Goal: Information Seeking & Learning: Learn about a topic

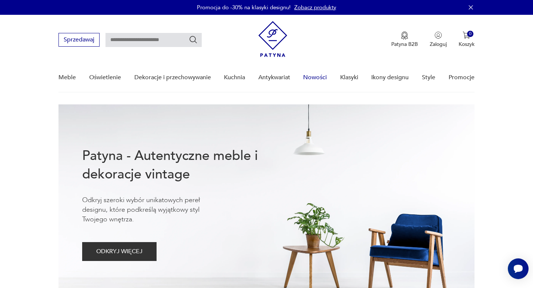
click at [316, 77] on link "Nowości" at bounding box center [315, 77] width 24 height 29
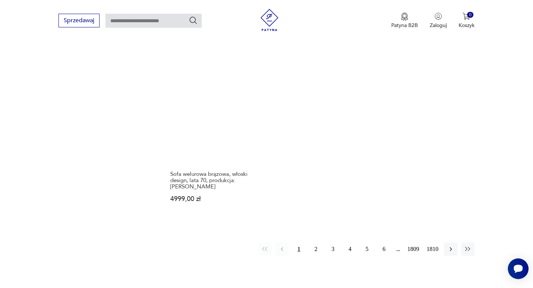
scroll to position [976, 0]
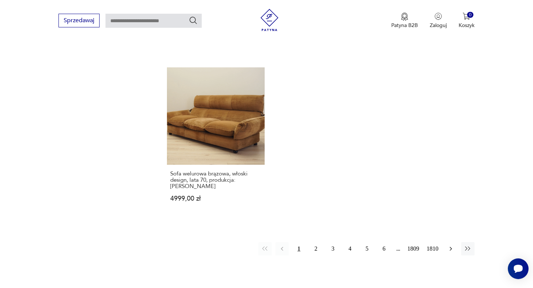
click at [451, 245] on icon "button" at bounding box center [450, 248] width 7 height 7
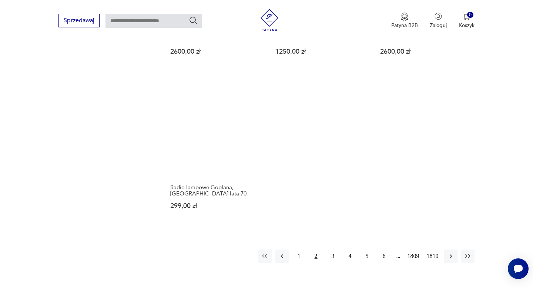
scroll to position [963, 0]
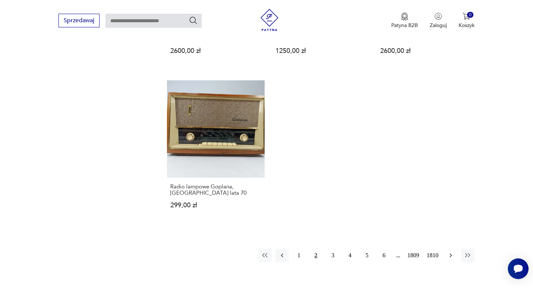
click at [451, 254] on icon "button" at bounding box center [451, 256] width 2 height 4
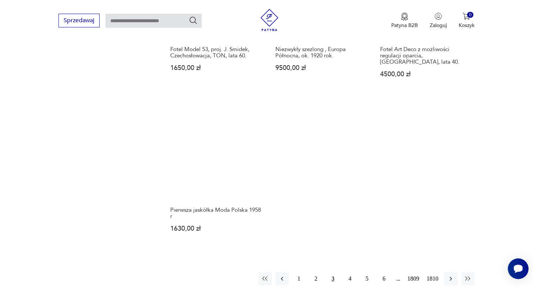
scroll to position [916, 0]
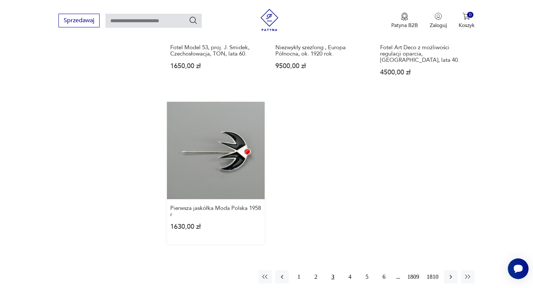
click at [213, 146] on link "Pierwsza jaskółka Moda Polska 1958 r 1630,00 zł" at bounding box center [215, 173] width 97 height 143
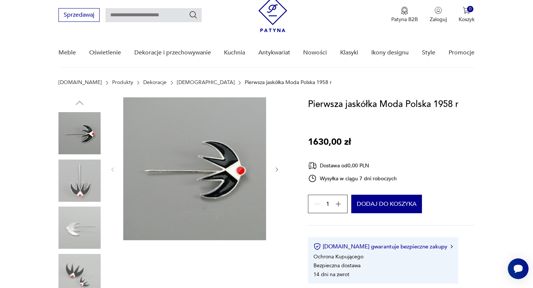
scroll to position [34, 0]
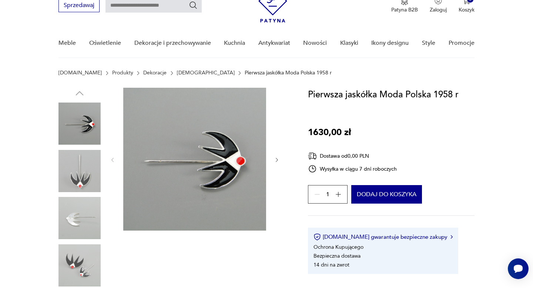
click at [77, 214] on img at bounding box center [80, 218] width 42 height 42
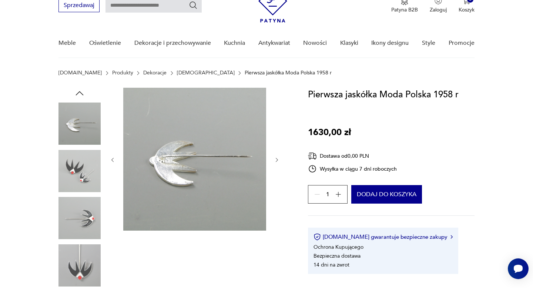
click at [81, 261] on img at bounding box center [80, 265] width 42 height 42
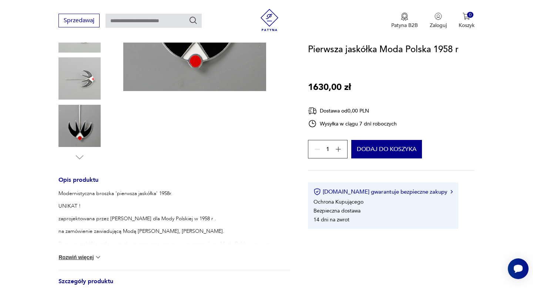
scroll to position [175, 0]
click at [99, 257] on img at bounding box center [97, 256] width 7 height 7
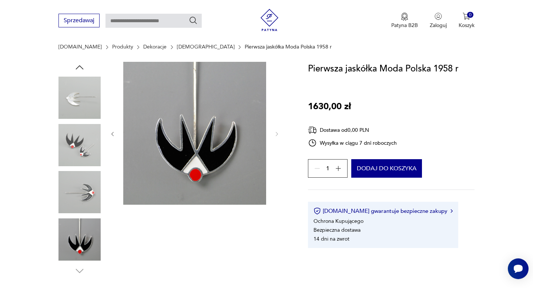
scroll to position [58, 0]
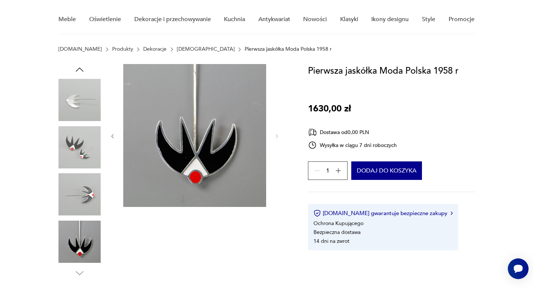
click at [85, 197] on img at bounding box center [80, 194] width 42 height 42
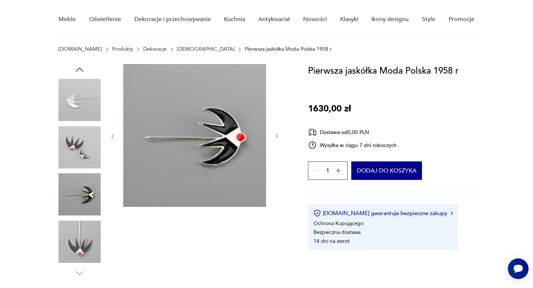
click at [83, 233] on img at bounding box center [80, 242] width 42 height 42
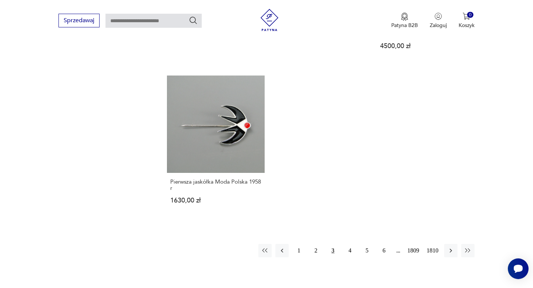
scroll to position [944, 0]
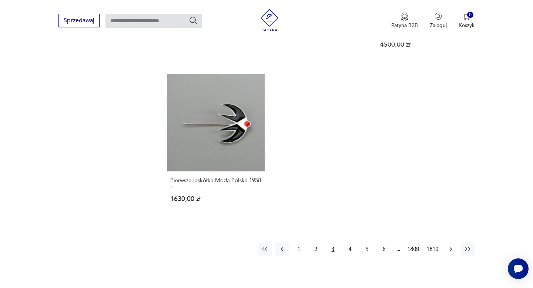
click at [451, 247] on icon "button" at bounding box center [451, 249] width 2 height 4
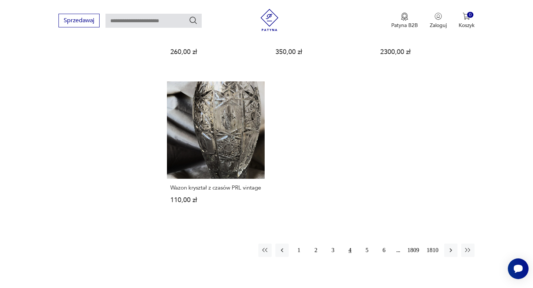
scroll to position [953, 0]
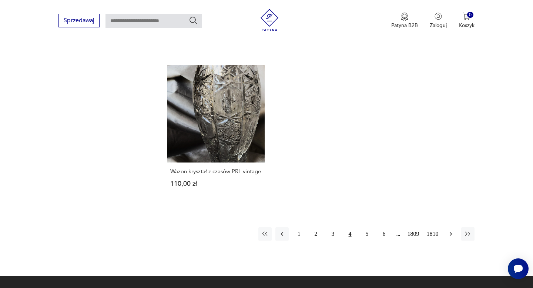
click at [452, 236] on icon "button" at bounding box center [450, 233] width 7 height 7
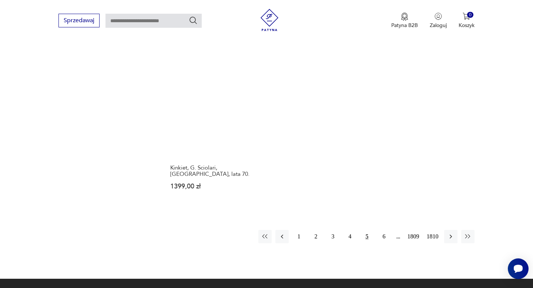
scroll to position [971, 0]
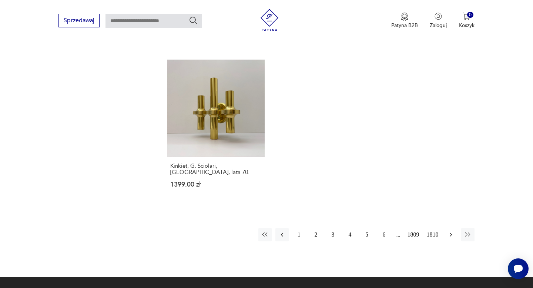
click at [450, 231] on icon "button" at bounding box center [450, 234] width 7 height 7
